Goal: Navigation & Orientation: Locate item on page

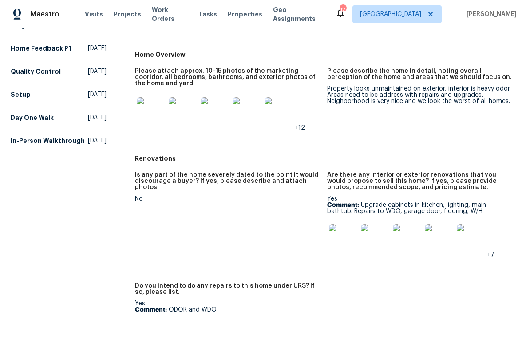
scroll to position [222, 0]
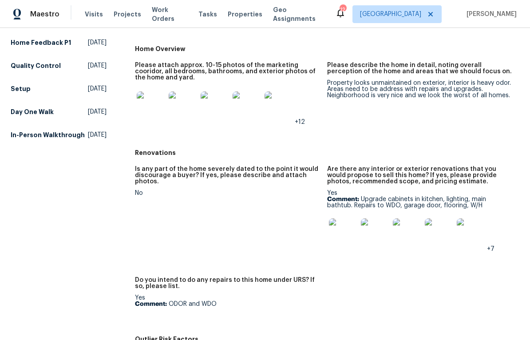
click at [339, 234] on img at bounding box center [343, 232] width 28 height 28
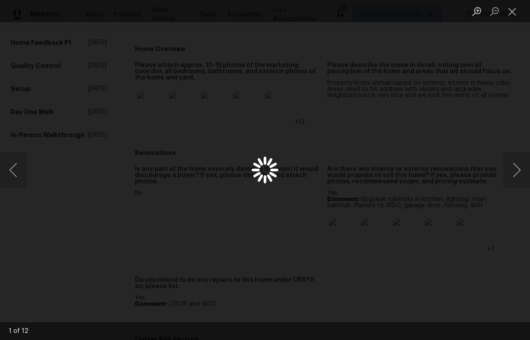
click at [346, 237] on div "Lightbox" at bounding box center [265, 170] width 530 height 340
click at [519, 172] on button "Next image" at bounding box center [516, 169] width 27 height 35
click at [517, 169] on button "Next image" at bounding box center [516, 169] width 27 height 35
click at [515, 169] on button "Next image" at bounding box center [516, 169] width 27 height 35
click at [516, 172] on button "Next image" at bounding box center [516, 169] width 27 height 35
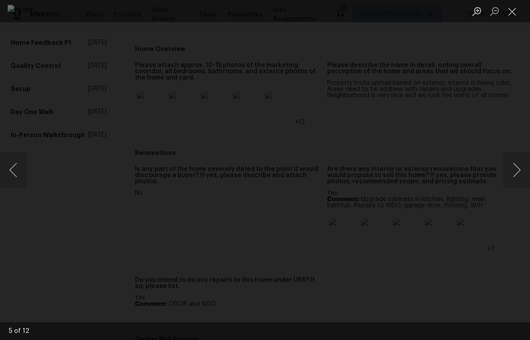
click at [515, 171] on button "Next image" at bounding box center [516, 169] width 27 height 35
click at [517, 169] on button "Next image" at bounding box center [516, 169] width 27 height 35
click at [517, 170] on button "Next image" at bounding box center [516, 169] width 27 height 35
click at [518, 171] on button "Next image" at bounding box center [516, 169] width 27 height 35
click at [517, 173] on button "Next image" at bounding box center [516, 169] width 27 height 35
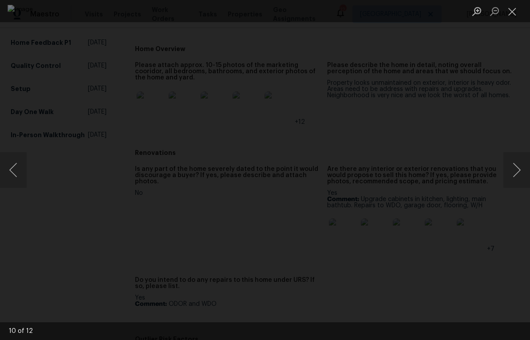
click at [517, 173] on button "Next image" at bounding box center [516, 169] width 27 height 35
click at [517, 174] on button "Next image" at bounding box center [516, 169] width 27 height 35
click at [516, 173] on button "Next image" at bounding box center [516, 169] width 27 height 35
click at [510, 11] on button "Close lightbox" at bounding box center [512, 12] width 18 height 16
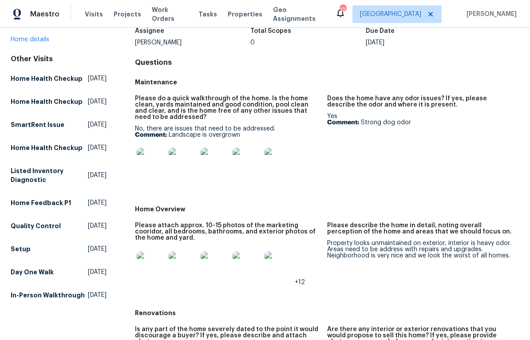
scroll to position [70, 0]
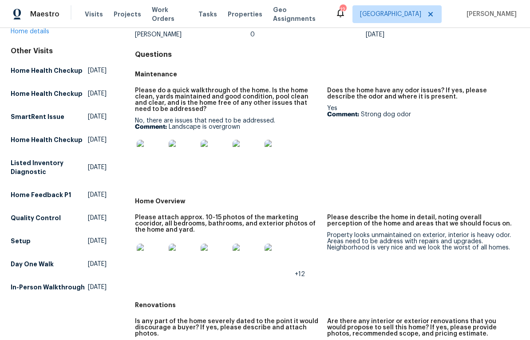
click at [152, 258] on img at bounding box center [151, 258] width 28 height 28
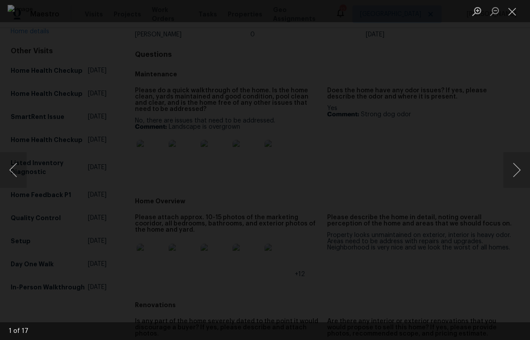
click at [516, 171] on button "Next image" at bounding box center [516, 169] width 27 height 35
click at [516, 169] on button "Next image" at bounding box center [516, 169] width 27 height 35
click at [517, 169] on button "Next image" at bounding box center [516, 169] width 27 height 35
click at [516, 172] on button "Next image" at bounding box center [516, 169] width 27 height 35
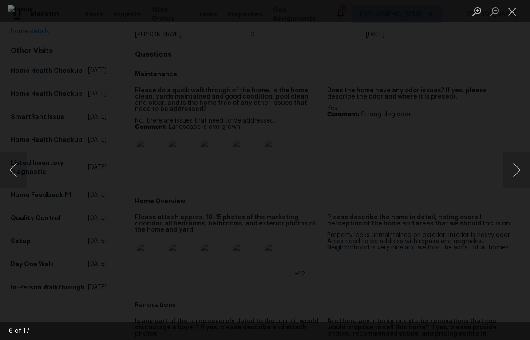
click at [516, 170] on button "Next image" at bounding box center [516, 169] width 27 height 35
click at [515, 171] on button "Next image" at bounding box center [516, 169] width 27 height 35
click at [512, 13] on button "Close lightbox" at bounding box center [512, 12] width 18 height 16
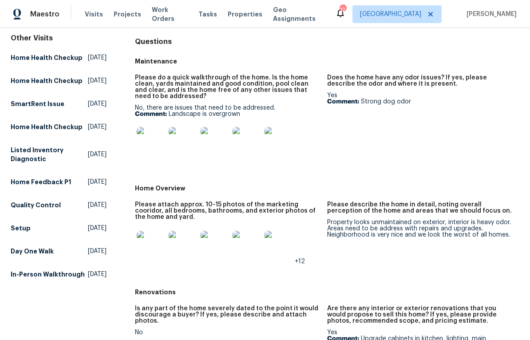
scroll to position [78, 0]
